Goal: Task Accomplishment & Management: Manage account settings

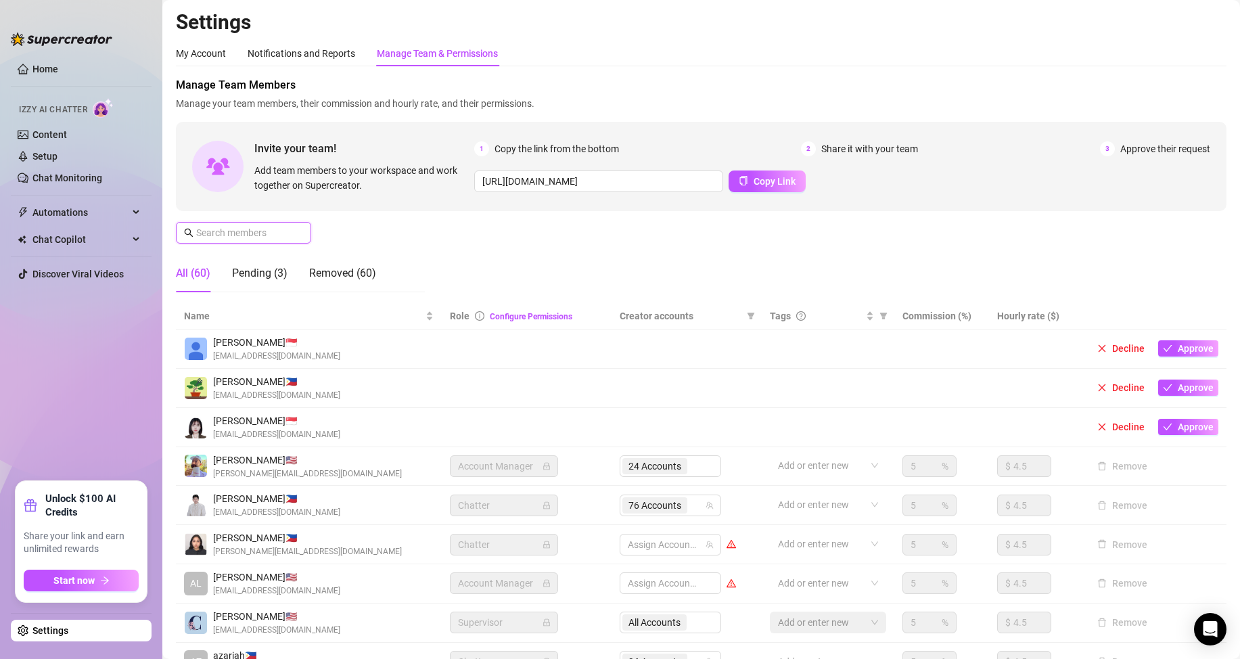
click at [260, 229] on input "text" at bounding box center [244, 232] width 96 height 15
type input "a"
click at [1195, 427] on span "Approve" at bounding box center [1196, 426] width 36 height 11
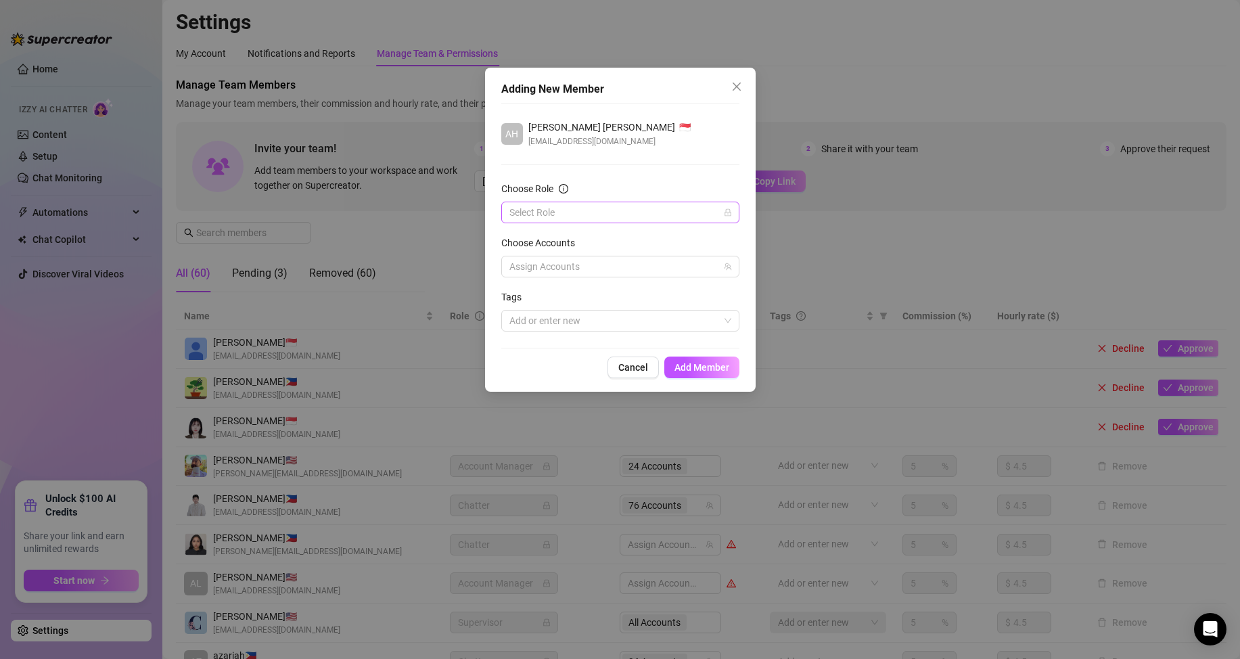
click at [633, 210] on input "Choose Role" at bounding box center [614, 212] width 210 height 20
click at [605, 238] on div "Chatter" at bounding box center [620, 239] width 216 height 15
click at [604, 266] on div at bounding box center [613, 266] width 218 height 19
click at [551, 265] on div at bounding box center [613, 266] width 218 height 19
type input "avry"
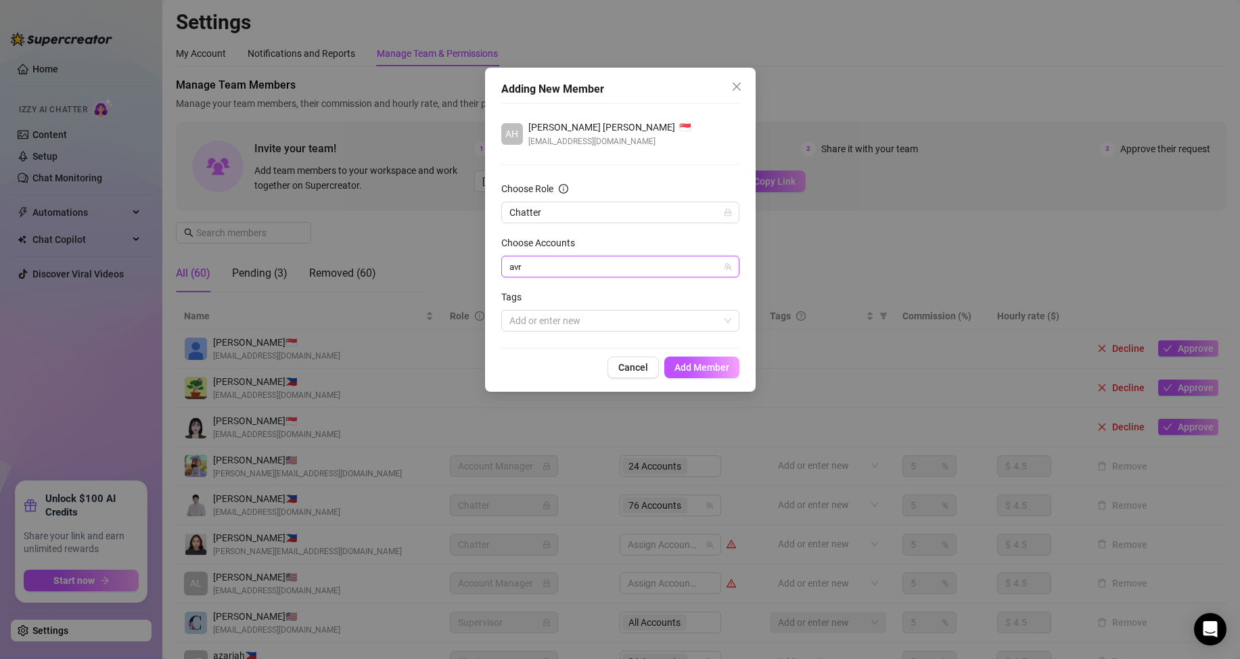
type input "avry"
click at [569, 311] on span "Avry (@avryjennerfree)" at bounding box center [611, 313] width 100 height 11
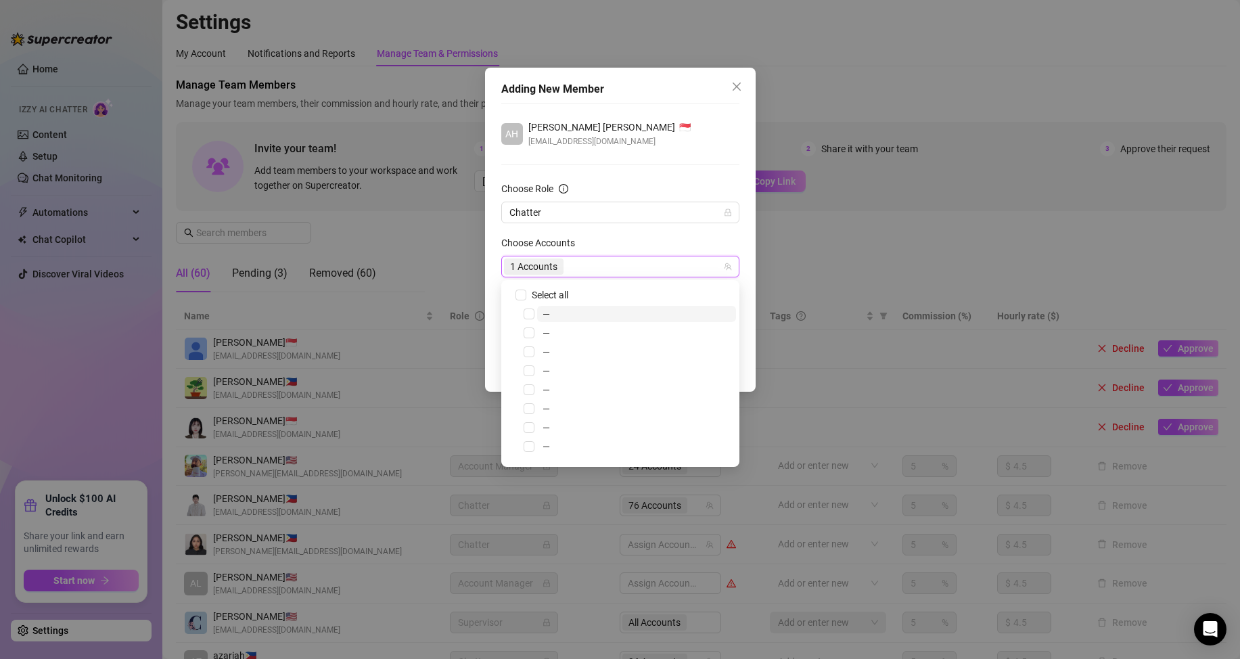
click at [605, 266] on div "1 Accounts" at bounding box center [613, 266] width 218 height 19
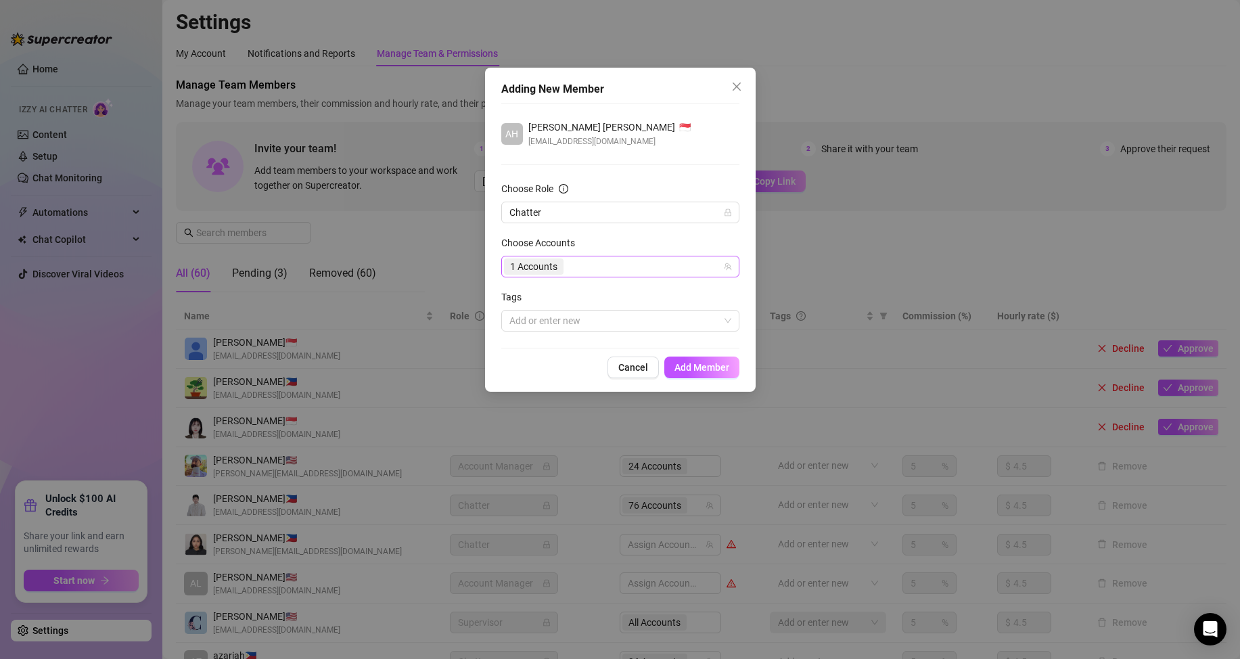
click at [579, 269] on div "1 Accounts" at bounding box center [613, 266] width 218 height 19
type input "ka"
click at [603, 265] on div "1 Accounts ka" at bounding box center [613, 266] width 218 height 19
type input "ka"
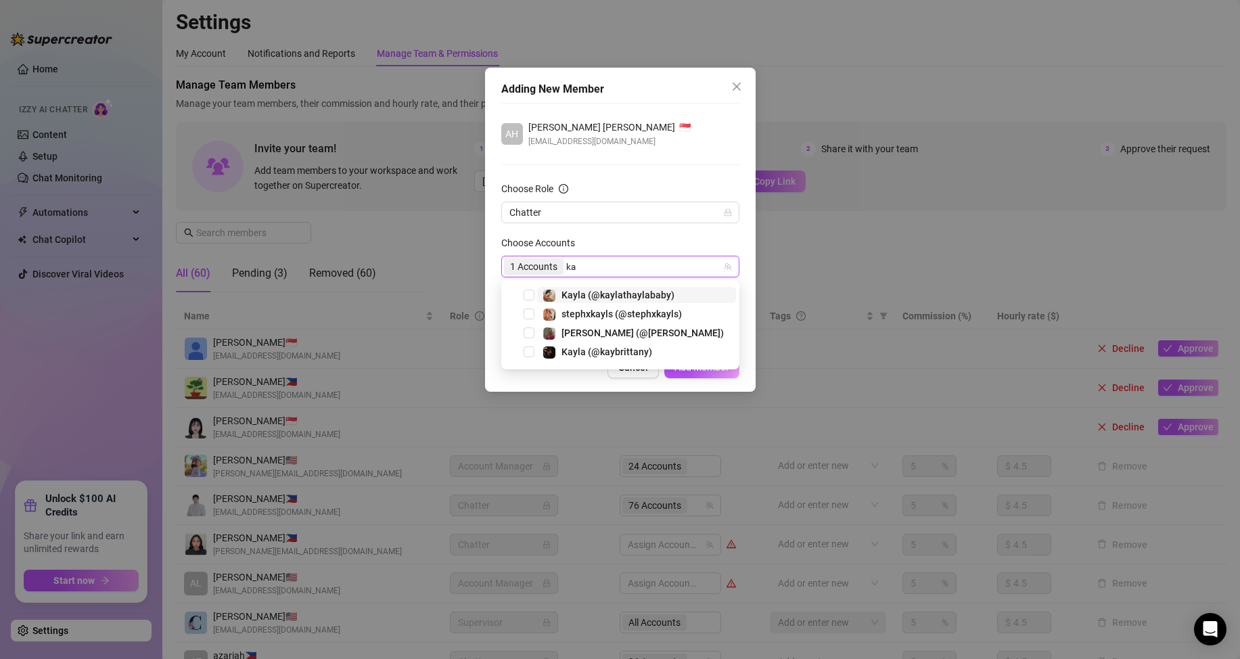
click at [607, 296] on span "Kayla (@kaylathaylababy)" at bounding box center [617, 294] width 113 height 11
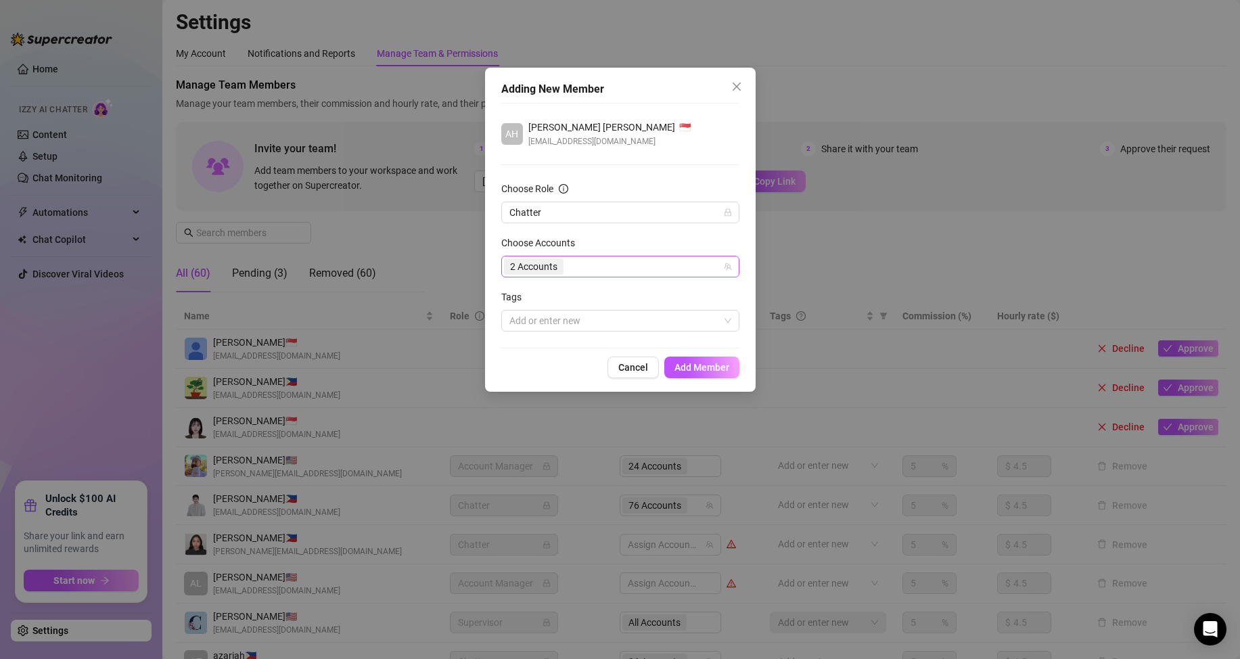
click at [592, 267] on div "2 Accounts" at bounding box center [613, 266] width 218 height 19
type input "bab"
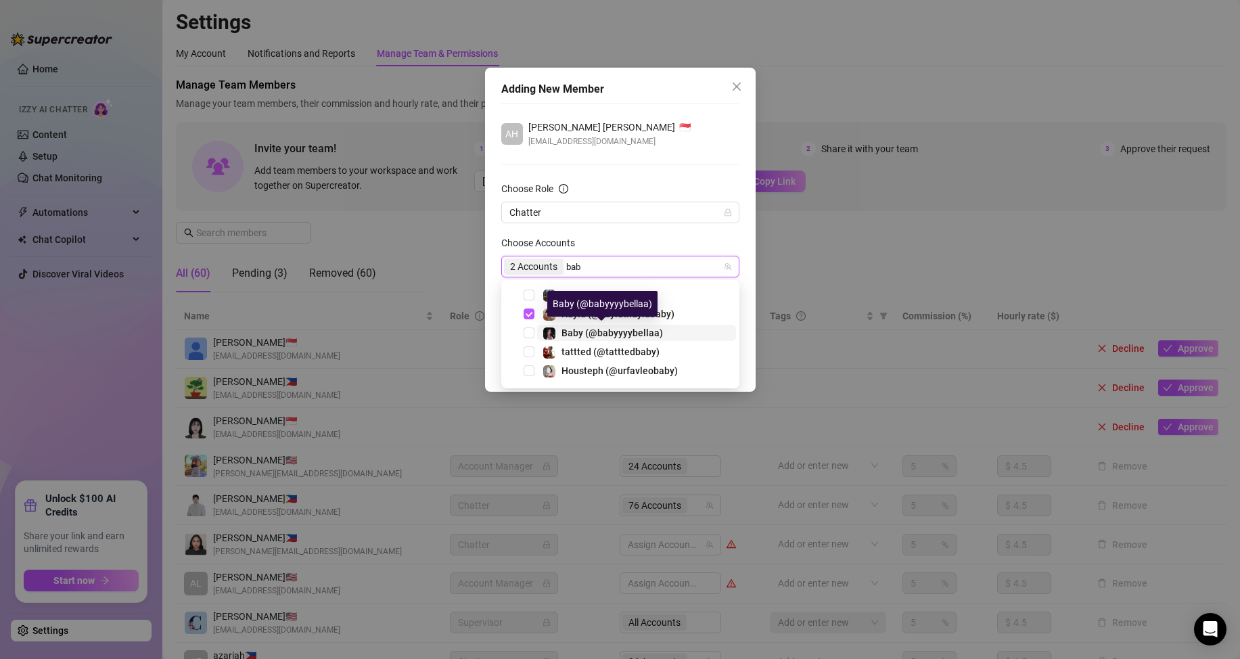
click at [607, 333] on span "Baby (@babyyyybellaa)" at bounding box center [611, 332] width 101 height 11
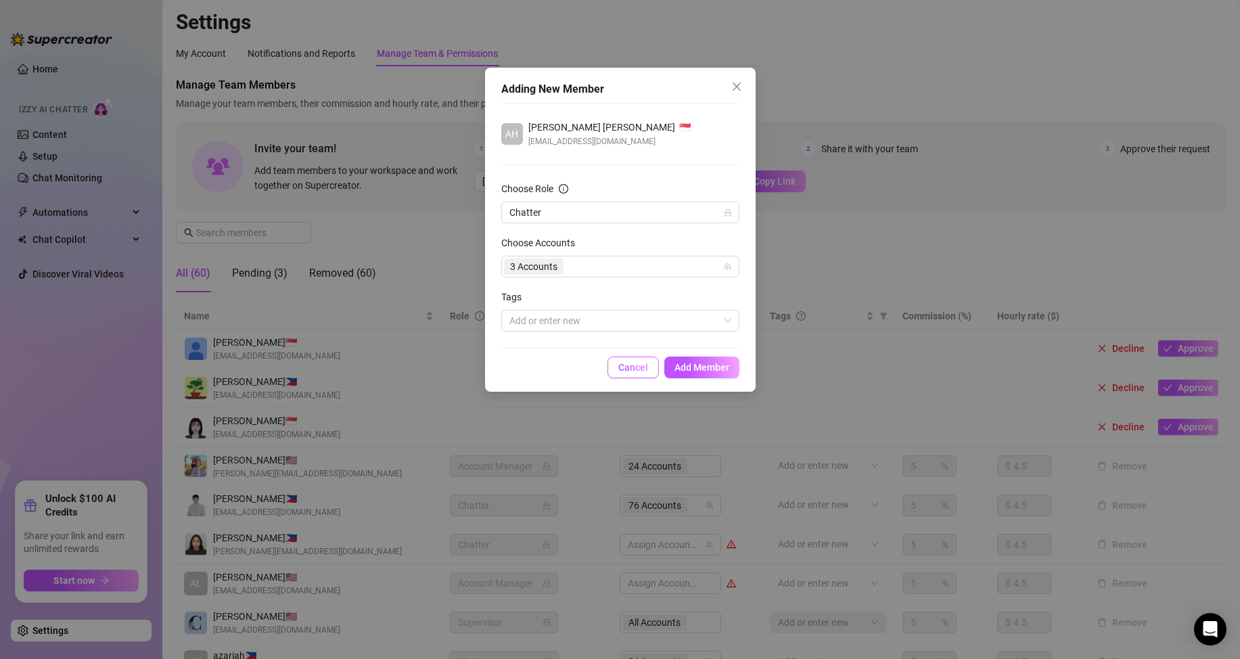
scroll to position [68, 0]
click at [596, 268] on div "3 Accounts" at bounding box center [613, 266] width 218 height 19
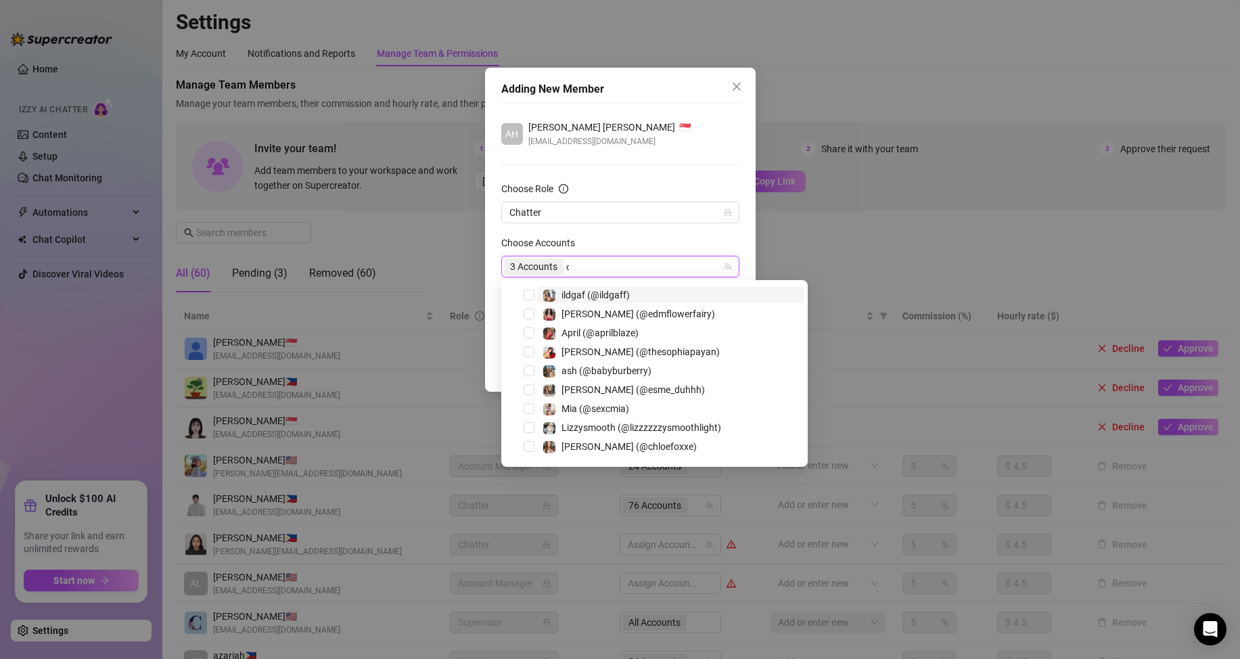
type input "dma"
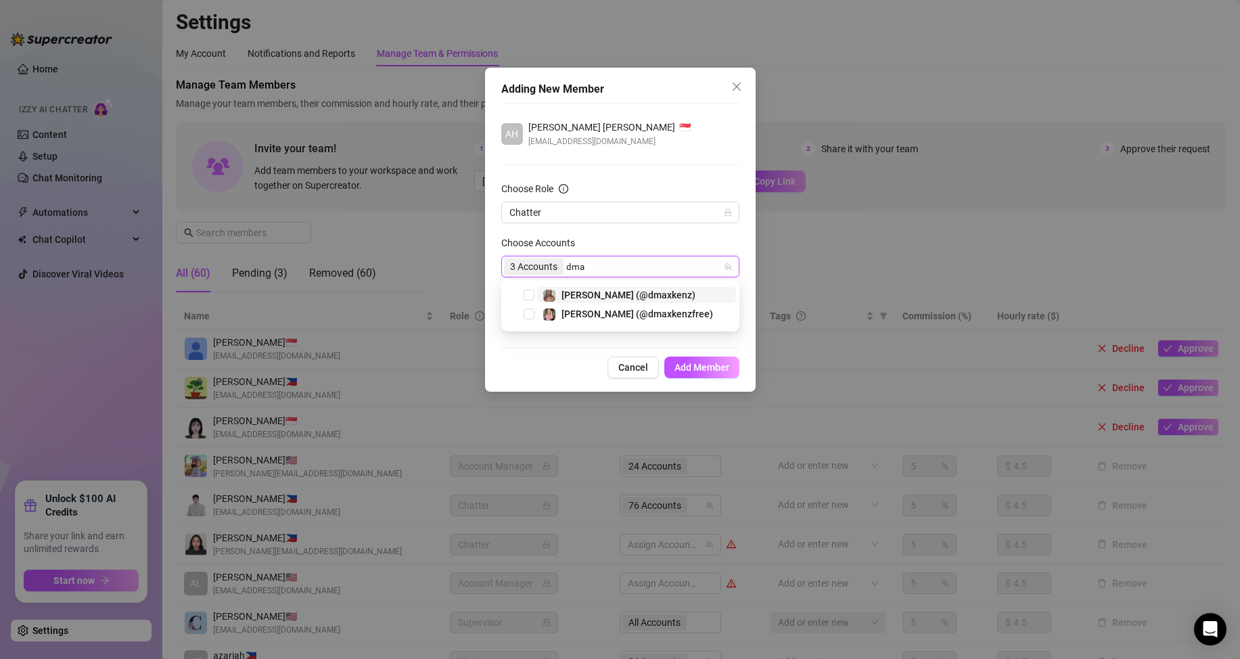
scroll to position [0, 0]
click at [524, 297] on span "Select tree node" at bounding box center [529, 294] width 11 height 11
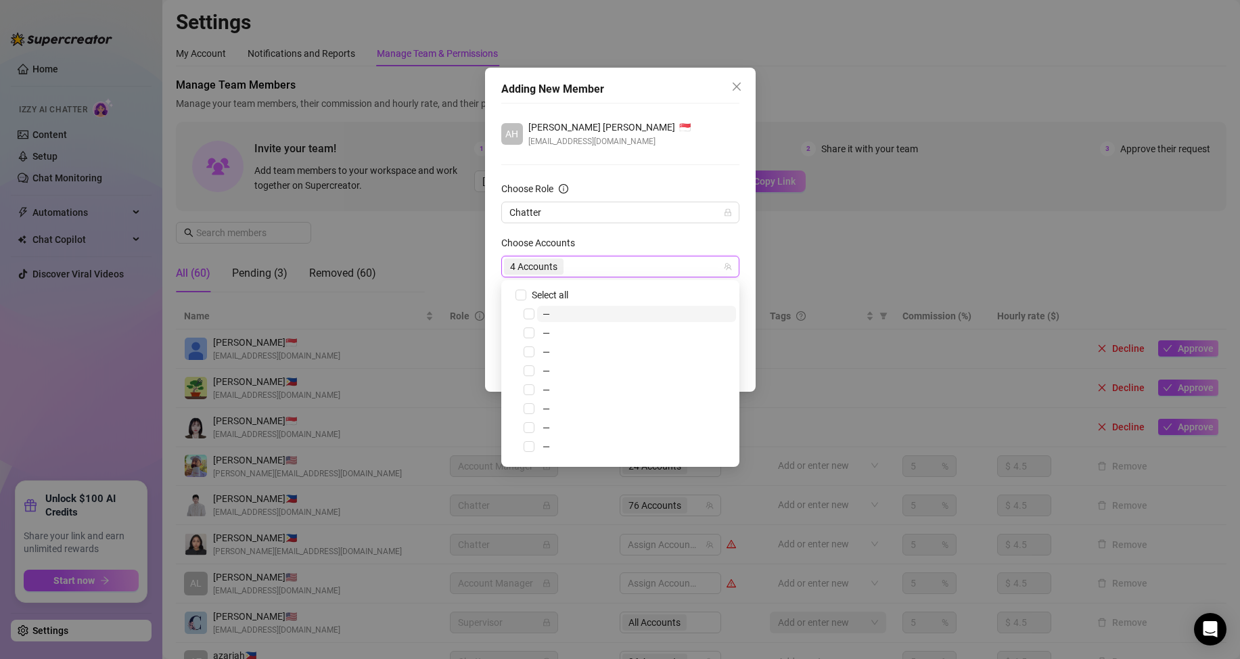
click at [579, 266] on div "4 Accounts" at bounding box center [613, 266] width 218 height 19
type input "dmax"
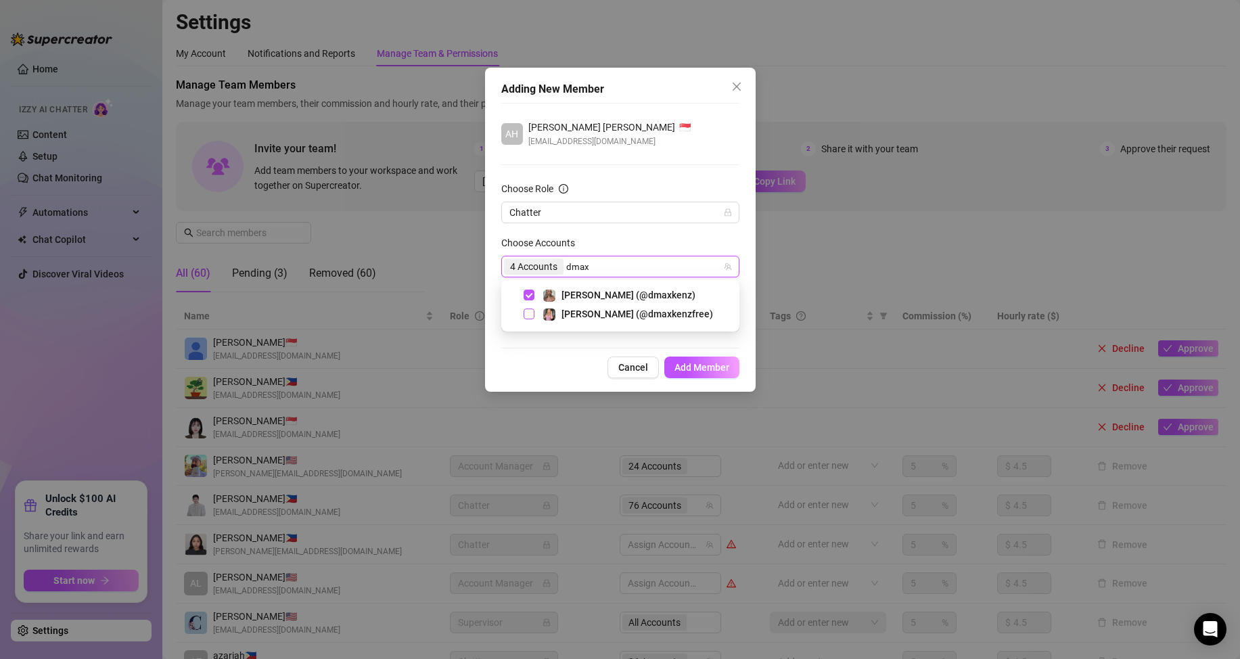
click at [528, 313] on span "Select tree node" at bounding box center [529, 313] width 11 height 11
click at [577, 271] on div "Adding New Member [PERSON_NAME] [PERSON_NAME] 🇸🇬 [EMAIL_ADDRESS][DOMAIN_NAME] C…" at bounding box center [620, 329] width 1240 height 659
click at [577, 271] on div "Manage Team Members Manage your team members, their commission and hourly rate,…" at bounding box center [701, 190] width 1050 height 226
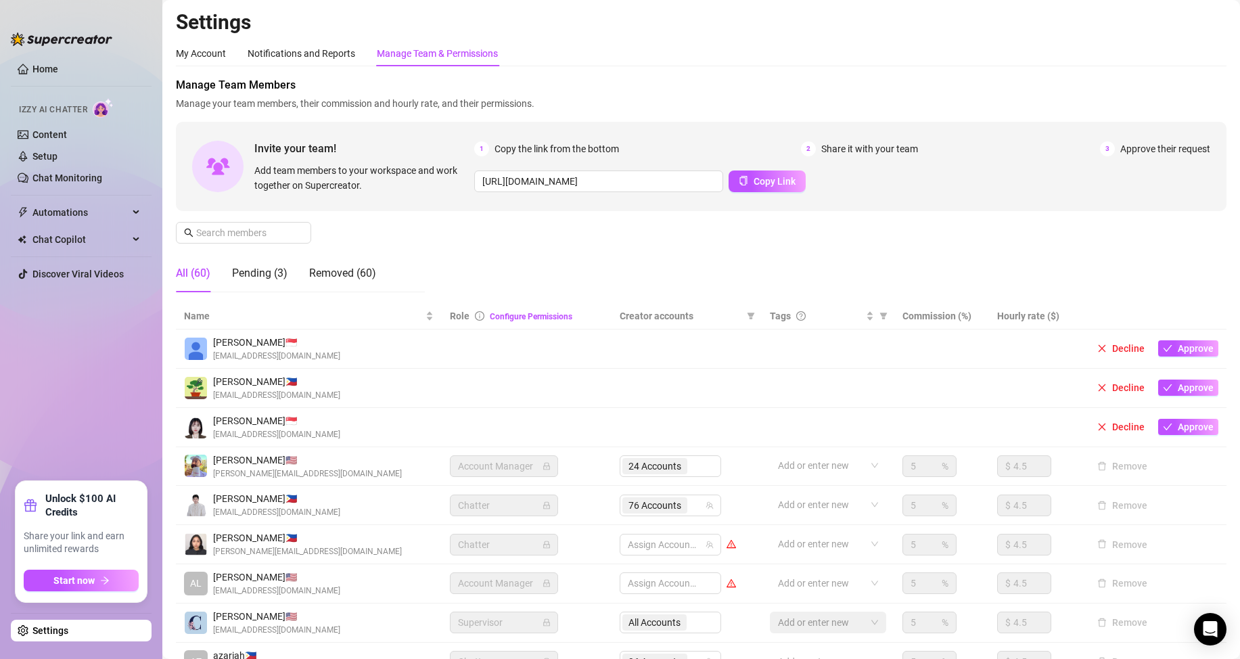
click at [620, 428] on td at bounding box center [686, 427] width 150 height 39
click at [1190, 432] on span "Approve" at bounding box center [1196, 426] width 36 height 11
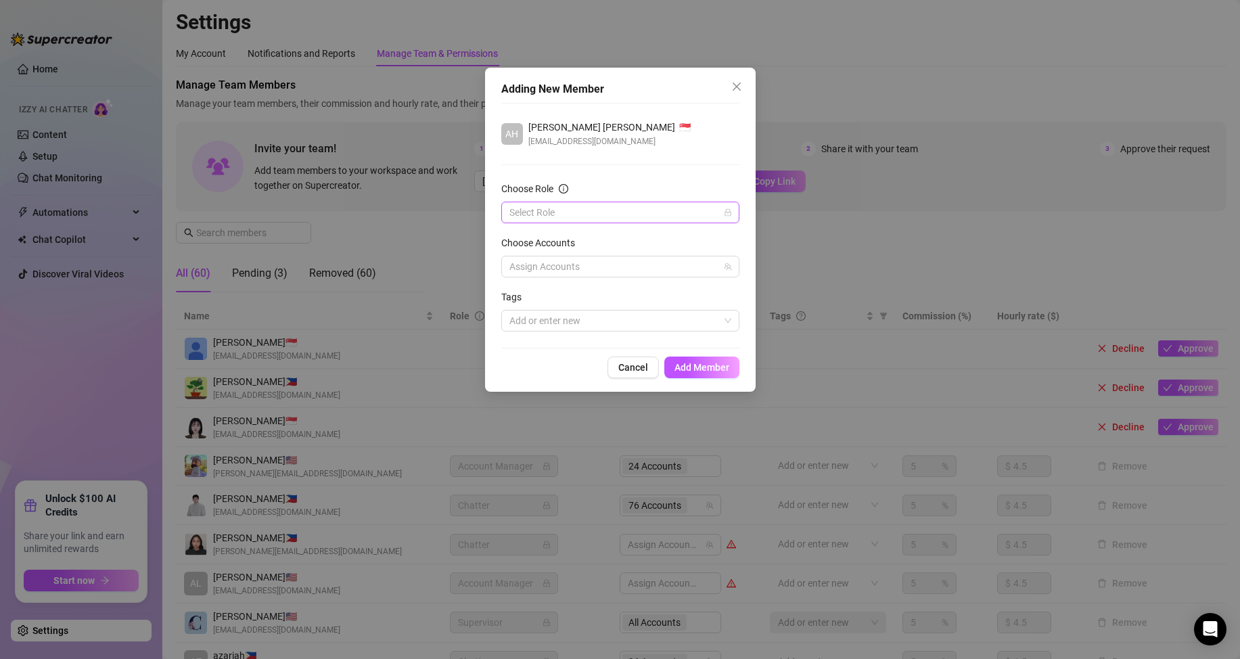
click at [599, 214] on input "Choose Role" at bounding box center [614, 212] width 210 height 20
click at [547, 241] on div "Chatter" at bounding box center [620, 239] width 216 height 15
click at [567, 271] on div at bounding box center [613, 266] width 218 height 19
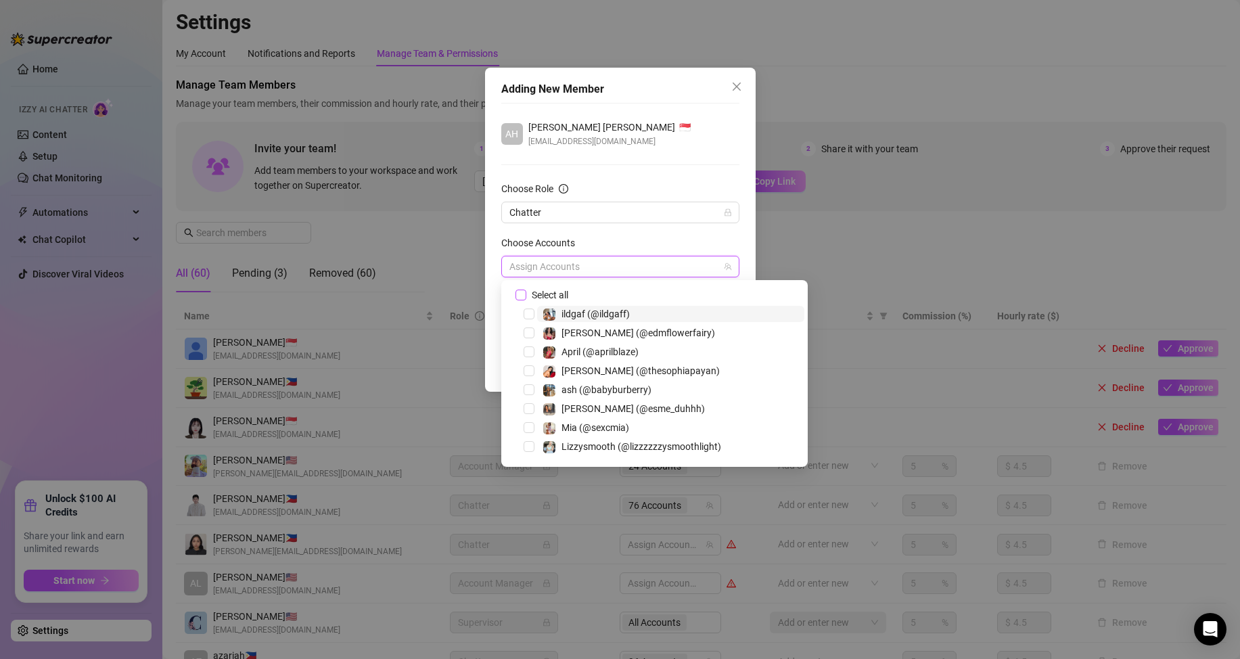
click at [575, 273] on div at bounding box center [613, 266] width 218 height 19
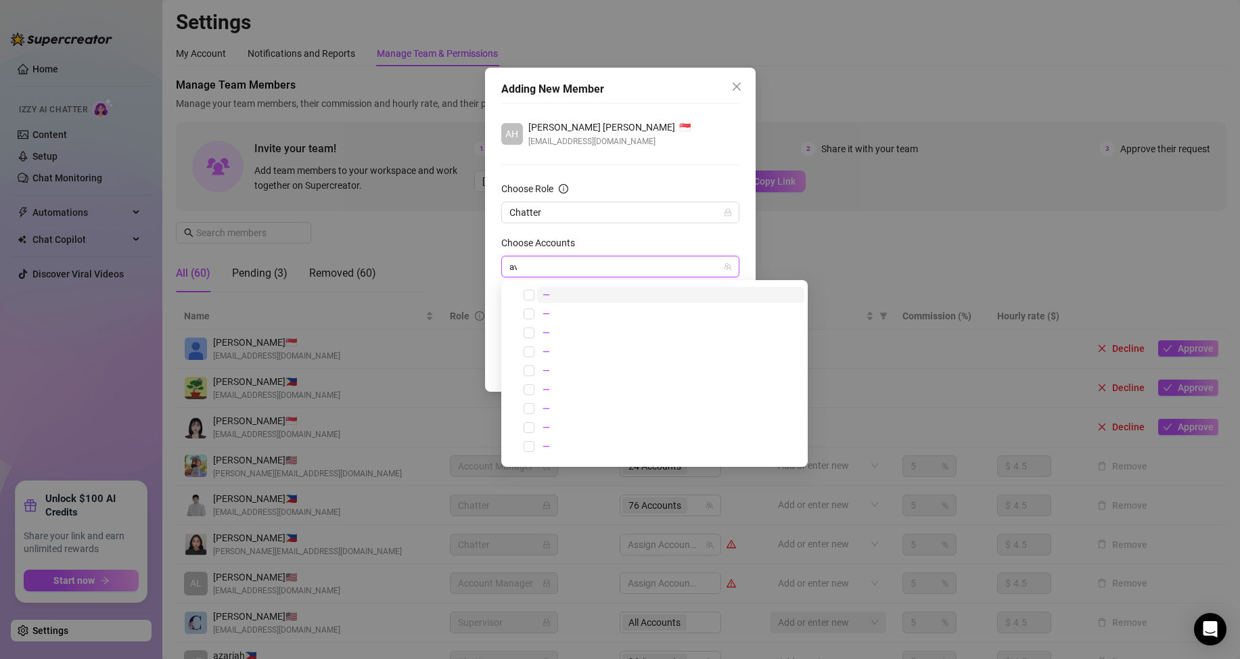
type input "avry"
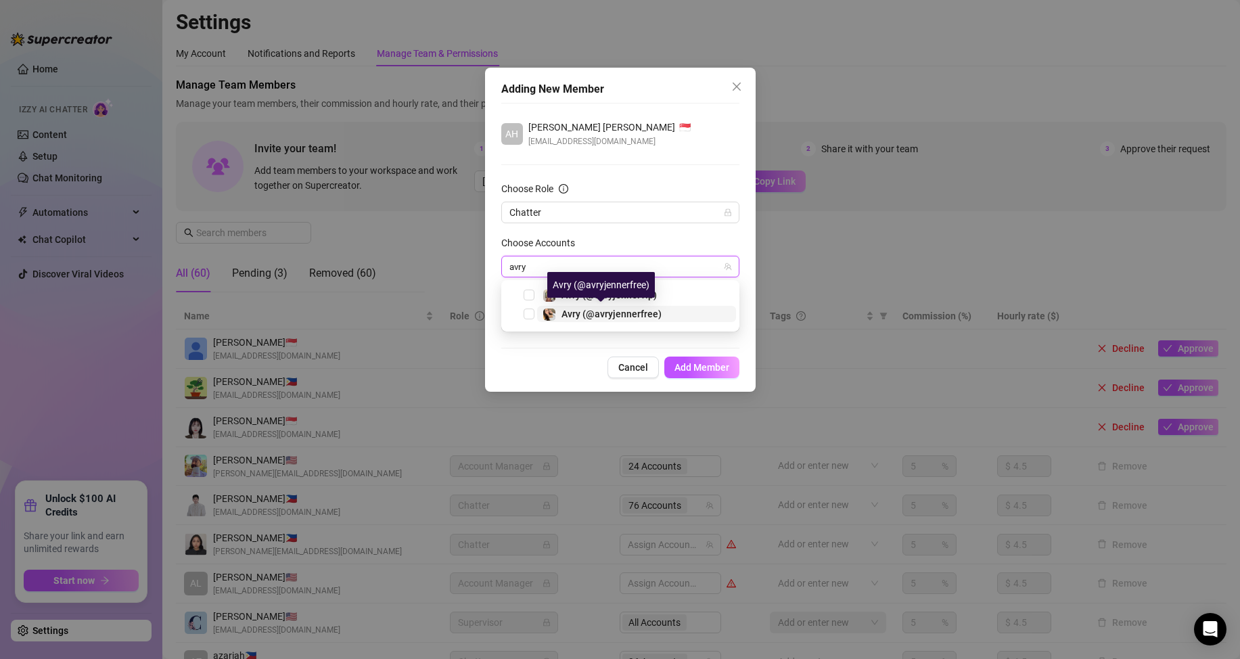
click at [599, 312] on span "Avry (@avryjennerfree)" at bounding box center [611, 313] width 100 height 11
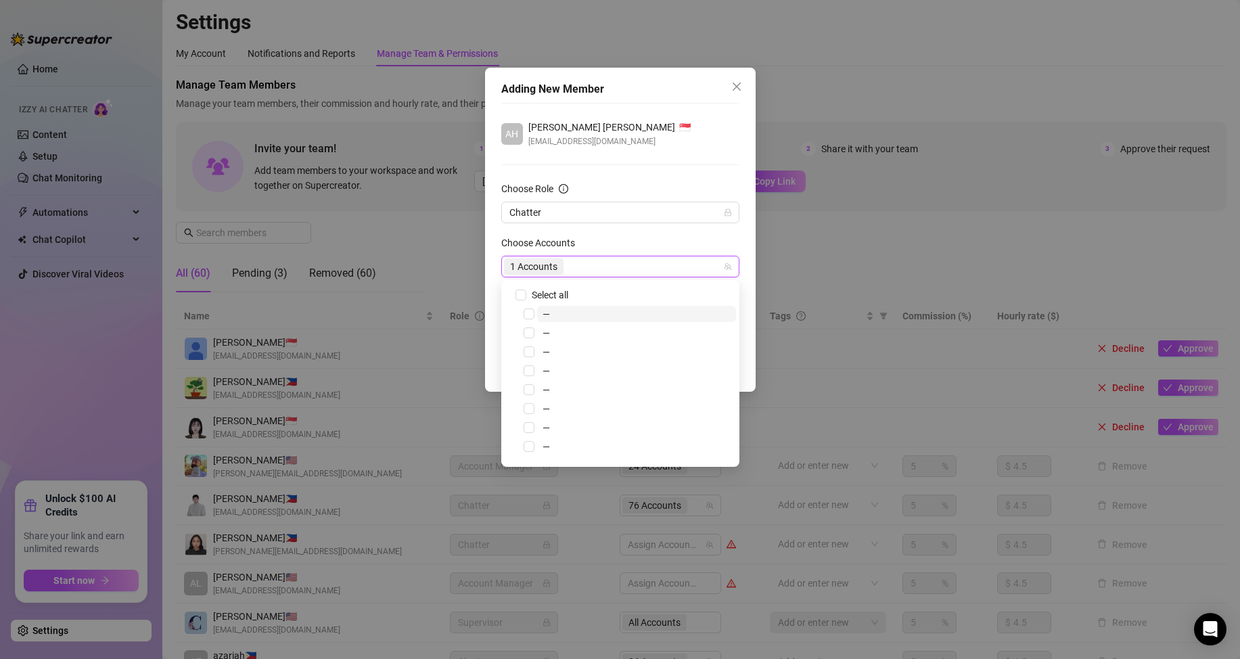
click at [592, 266] on div "1 Accounts" at bounding box center [613, 266] width 218 height 19
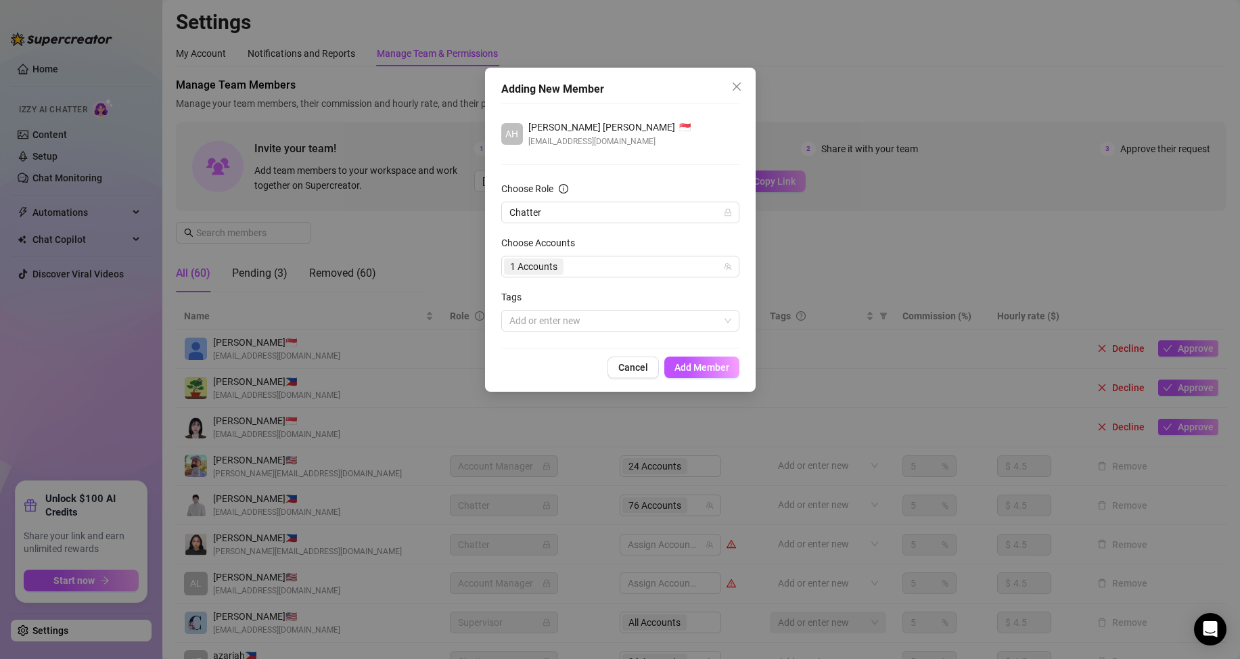
click at [592, 269] on div "1 Accounts" at bounding box center [613, 266] width 218 height 19
type input "ka"
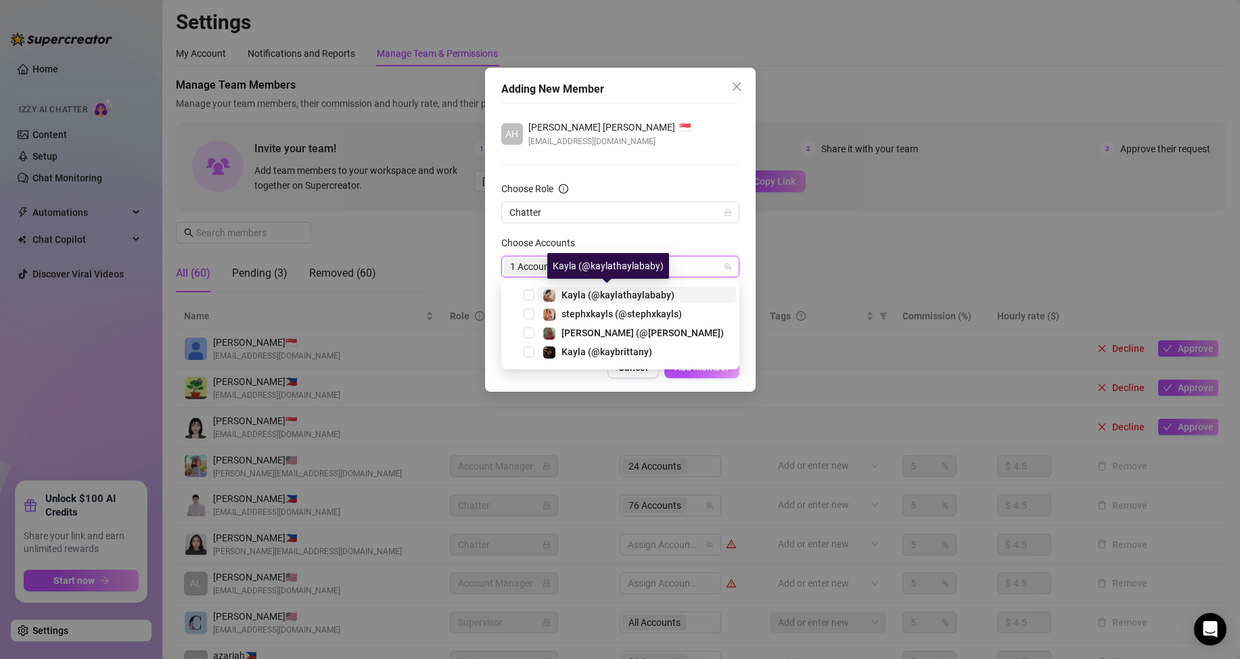
click at [572, 294] on span "Kayla (@kaylathaylababy)" at bounding box center [617, 294] width 113 height 11
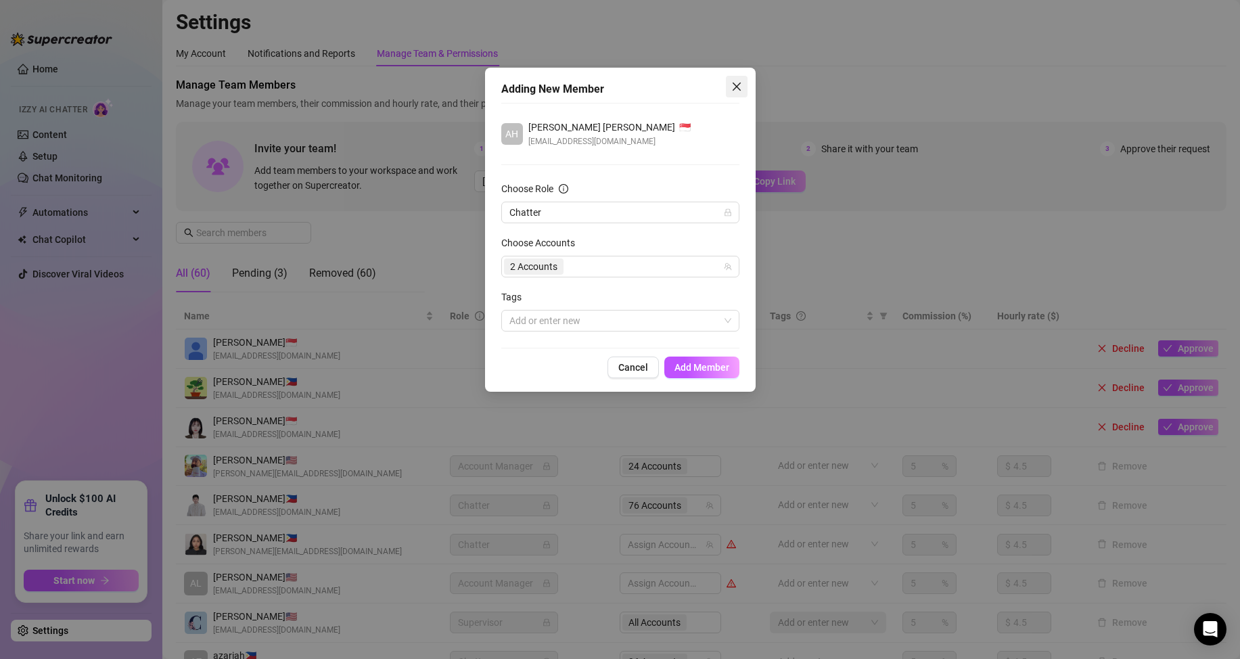
click at [732, 89] on icon "close" at bounding box center [736, 86] width 11 height 11
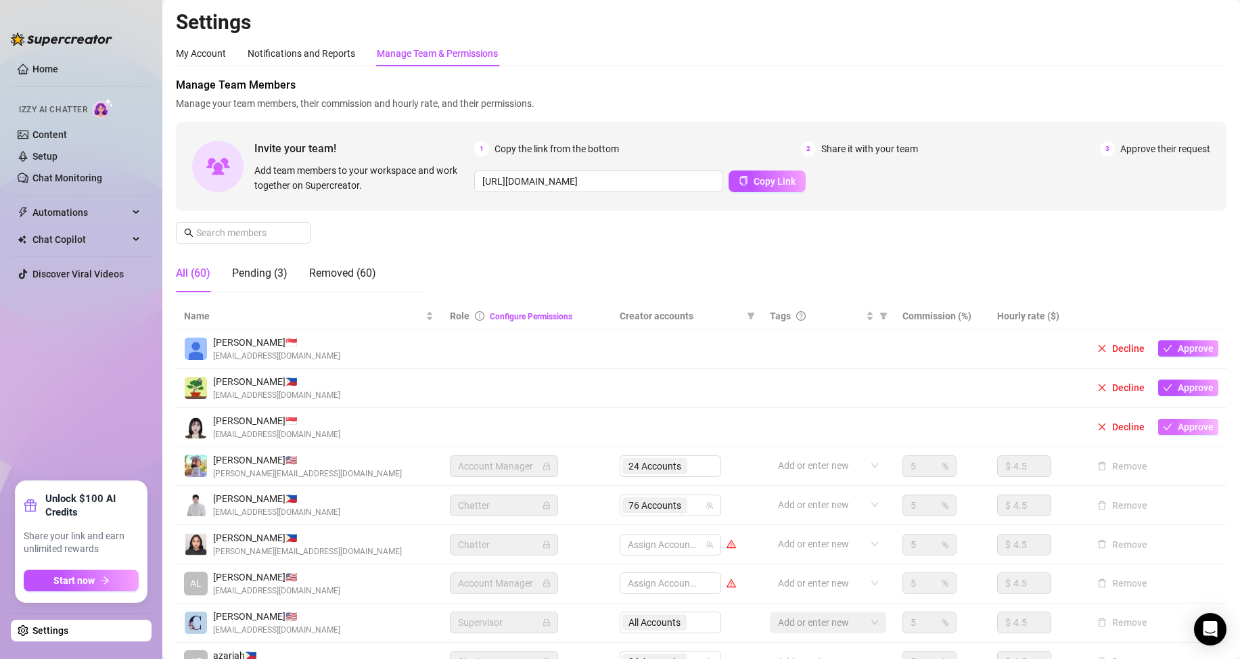
click at [1178, 425] on span "Approve" at bounding box center [1196, 426] width 36 height 11
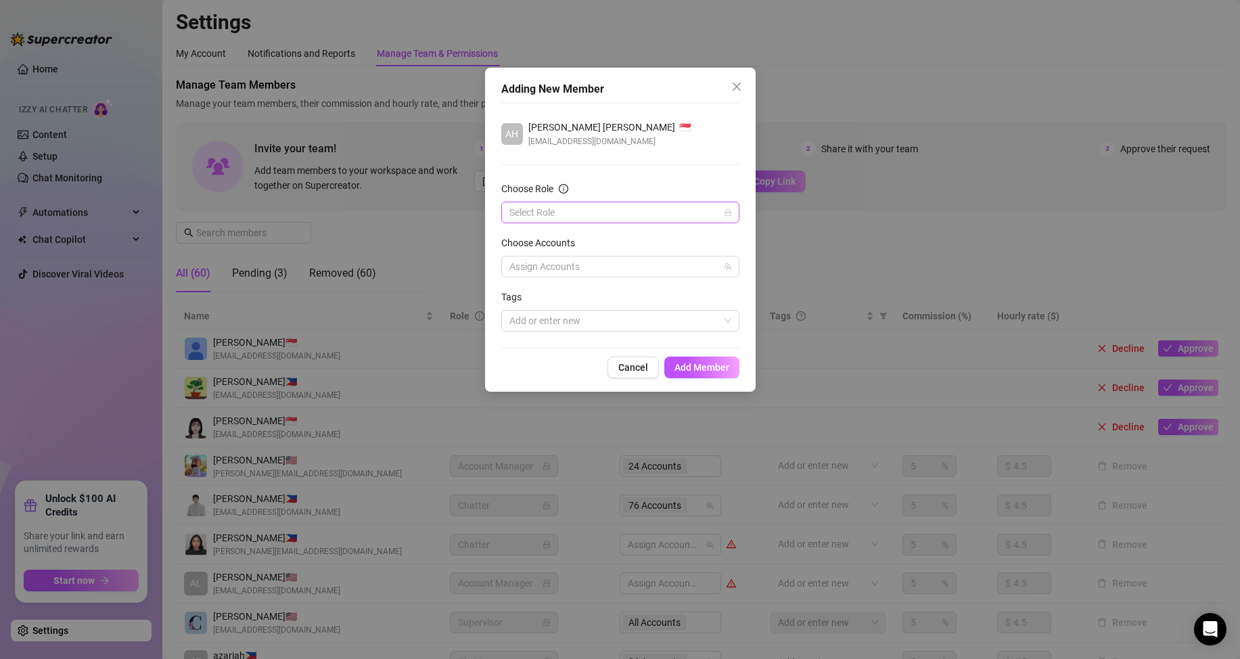
click at [572, 214] on input "Choose Role" at bounding box center [614, 212] width 210 height 20
click at [561, 237] on div "Chatter" at bounding box center [620, 239] width 216 height 15
click at [716, 369] on span "Add Member" at bounding box center [701, 367] width 55 height 11
